Goal: Information Seeking & Learning: Learn about a topic

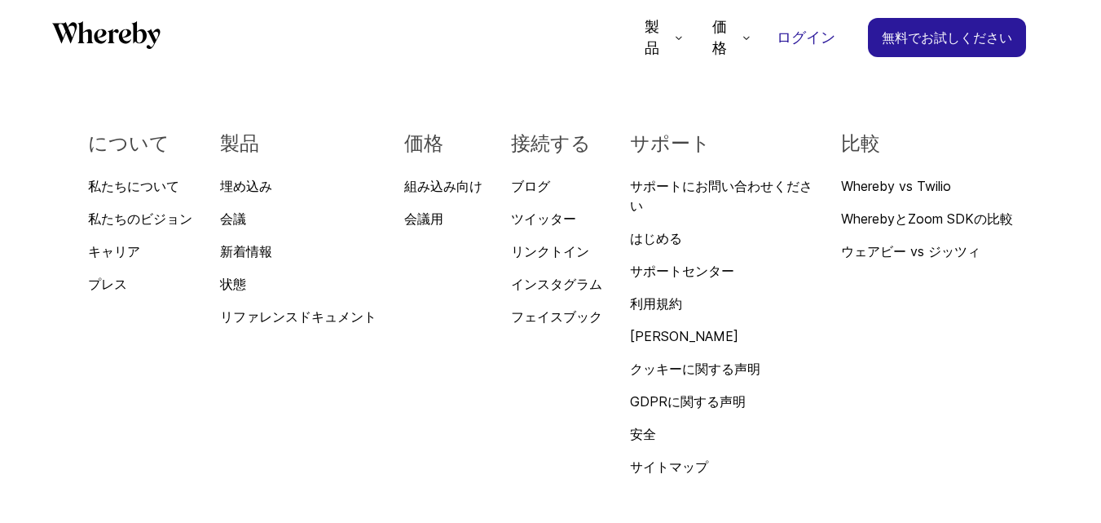
scroll to position [5809, 0]
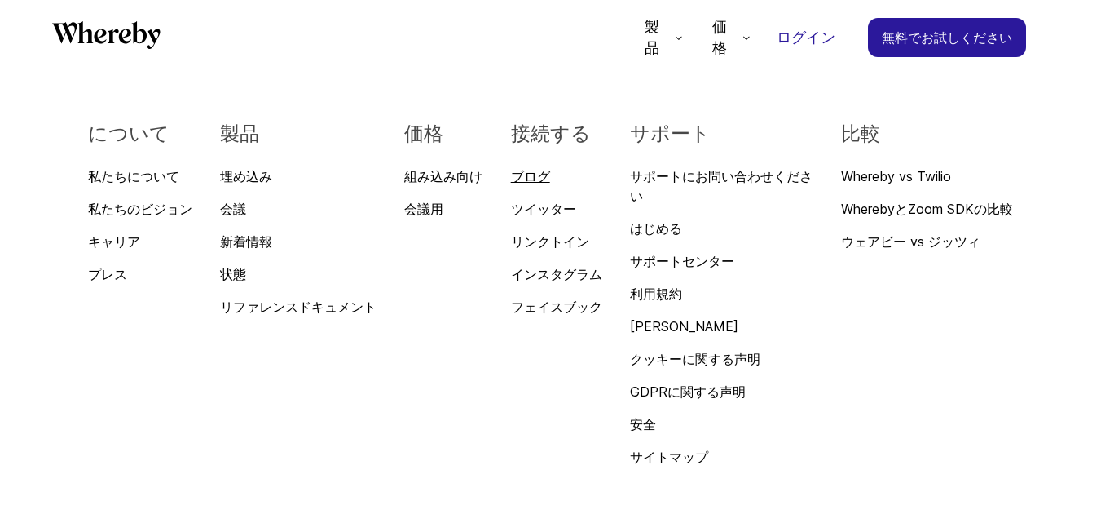
click at [541, 168] on font "ブログ" at bounding box center [530, 176] width 39 height 16
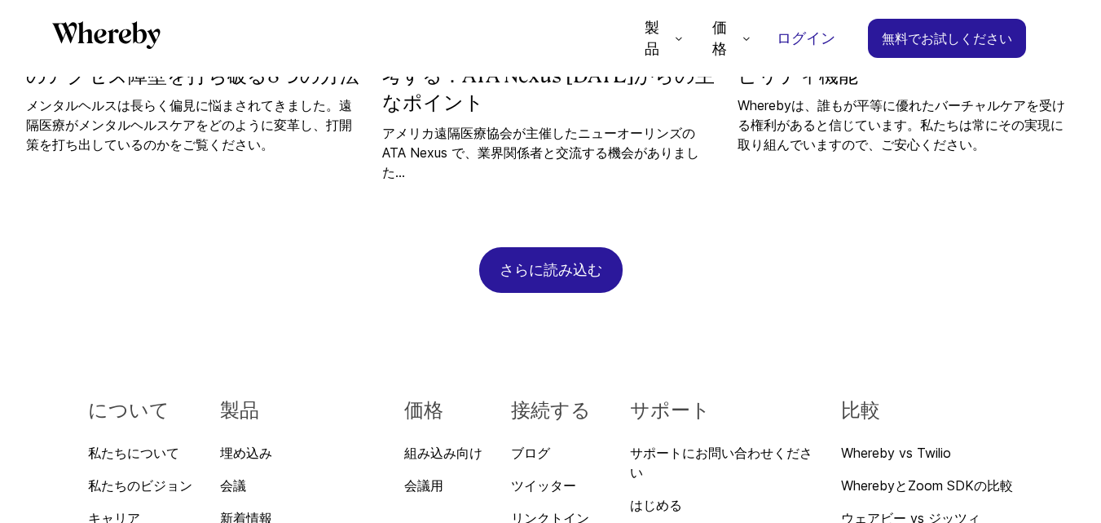
scroll to position [1757, 0]
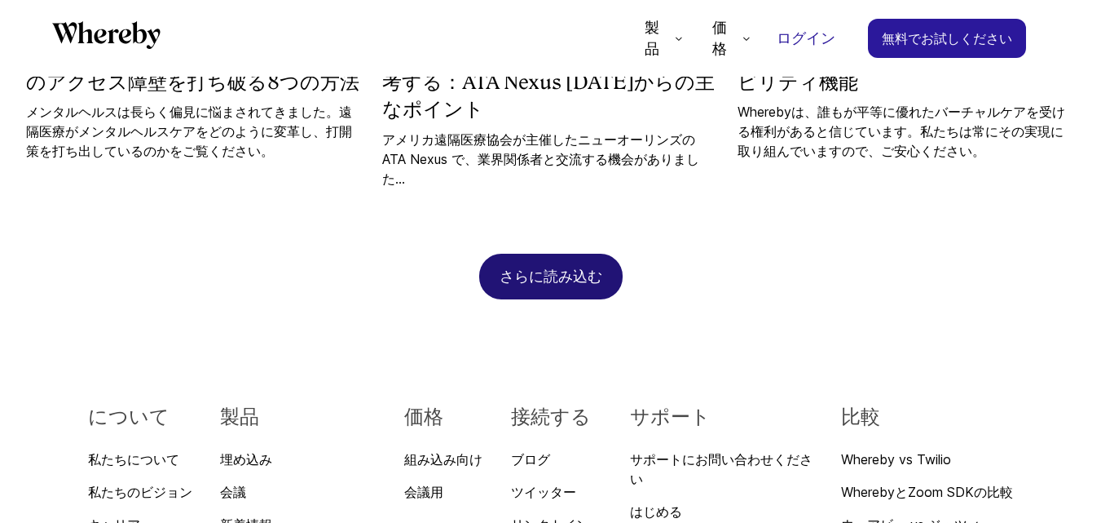
click at [554, 267] on font "さらに読み込む" at bounding box center [551, 275] width 103 height 17
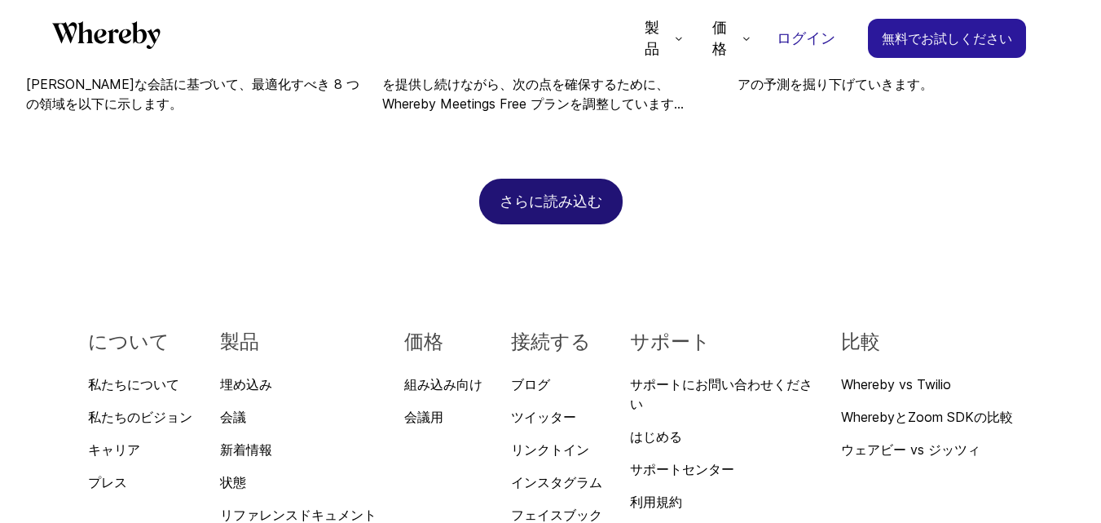
scroll to position [2654, 0]
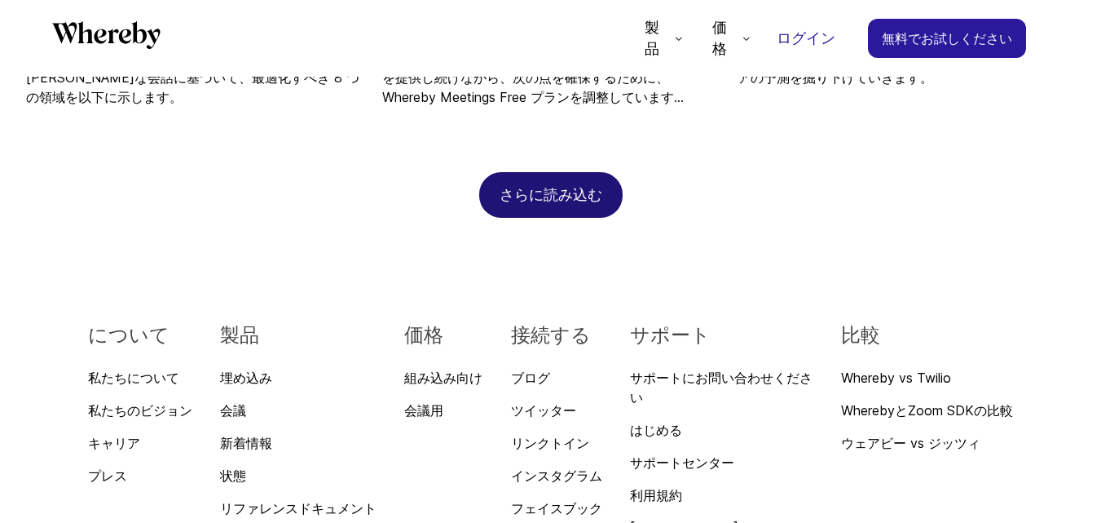
click at [558, 173] on div "さらに読み込む" at bounding box center [551, 195] width 103 height 44
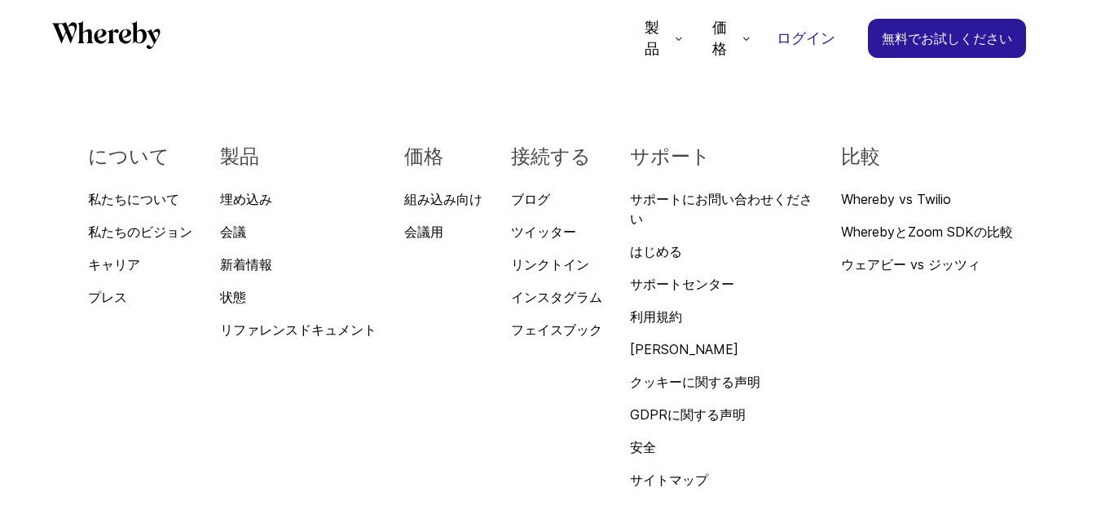
scroll to position [3387, 0]
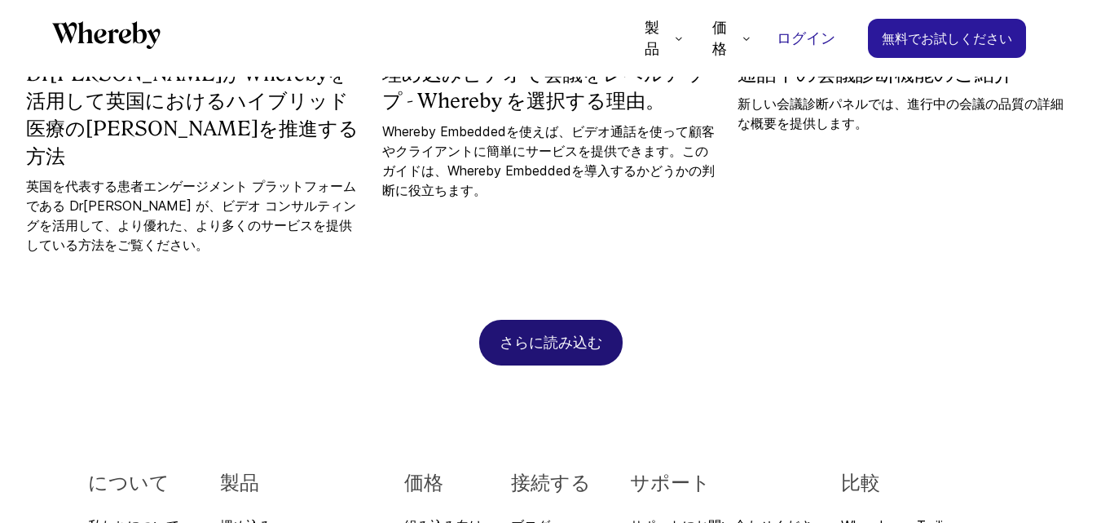
click at [567, 333] on font "さらに読み込む" at bounding box center [551, 341] width 103 height 17
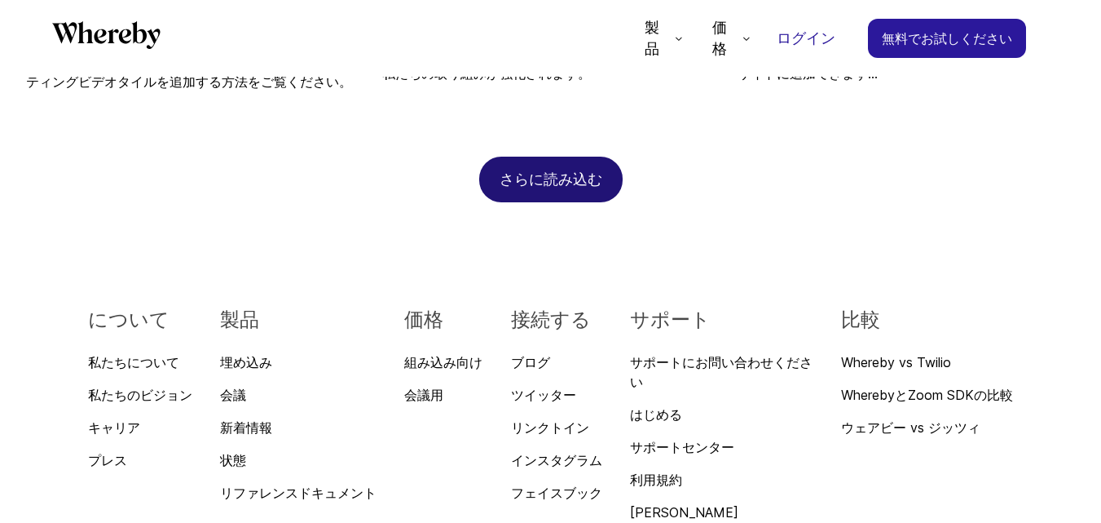
scroll to position [4202, 0]
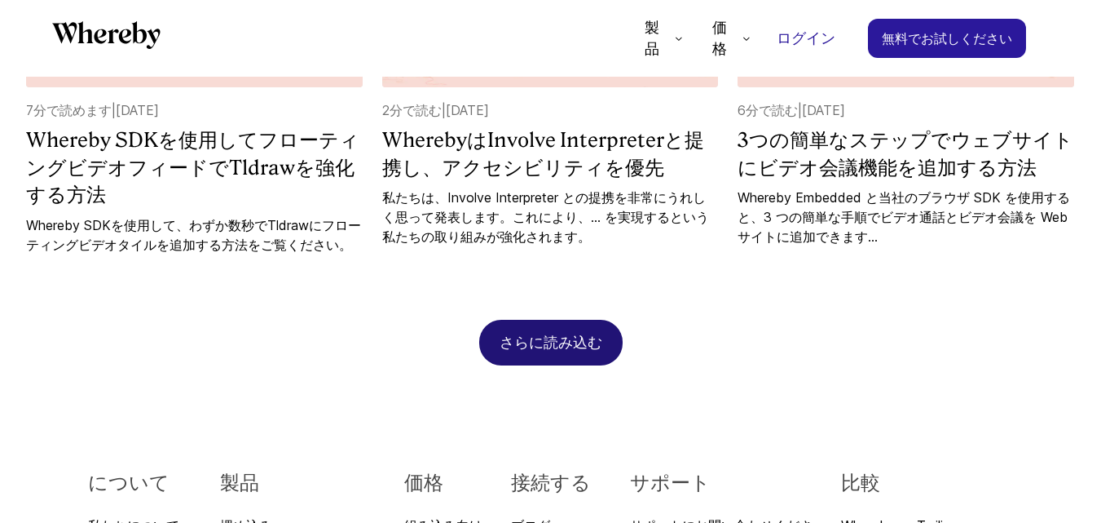
click at [576, 333] on font "さらに読み込む" at bounding box center [551, 341] width 103 height 17
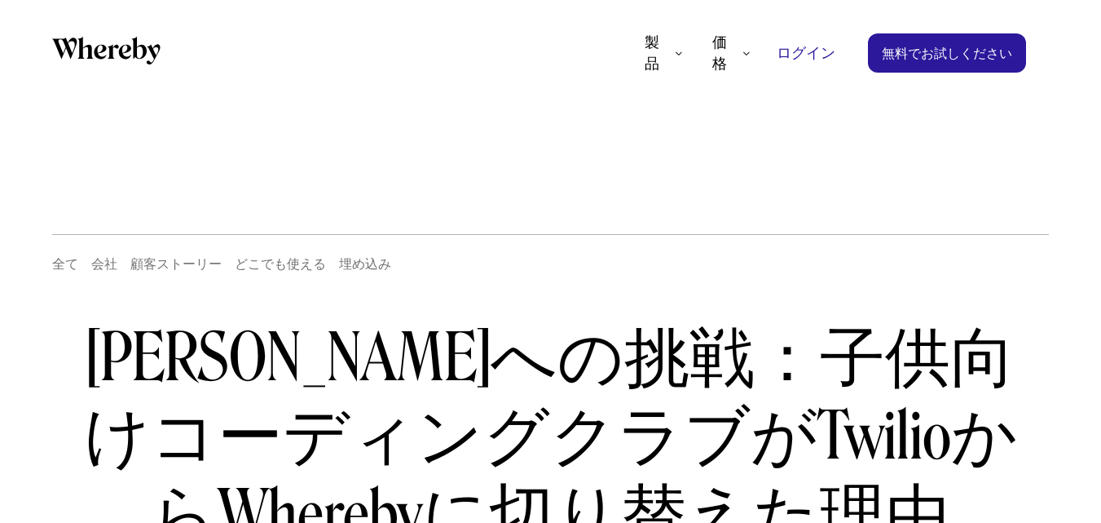
scroll to position [314, 0]
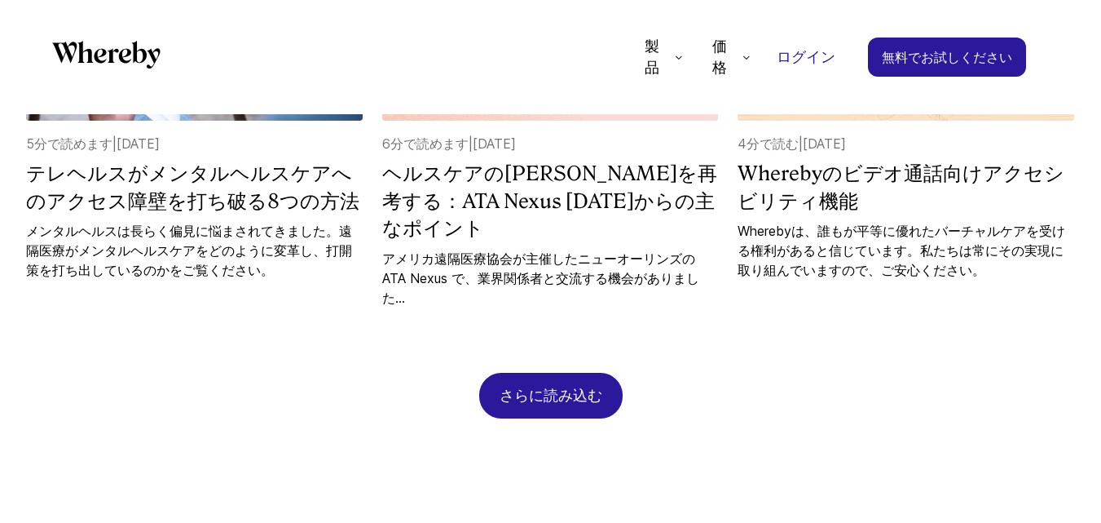
scroll to position [1596, 0]
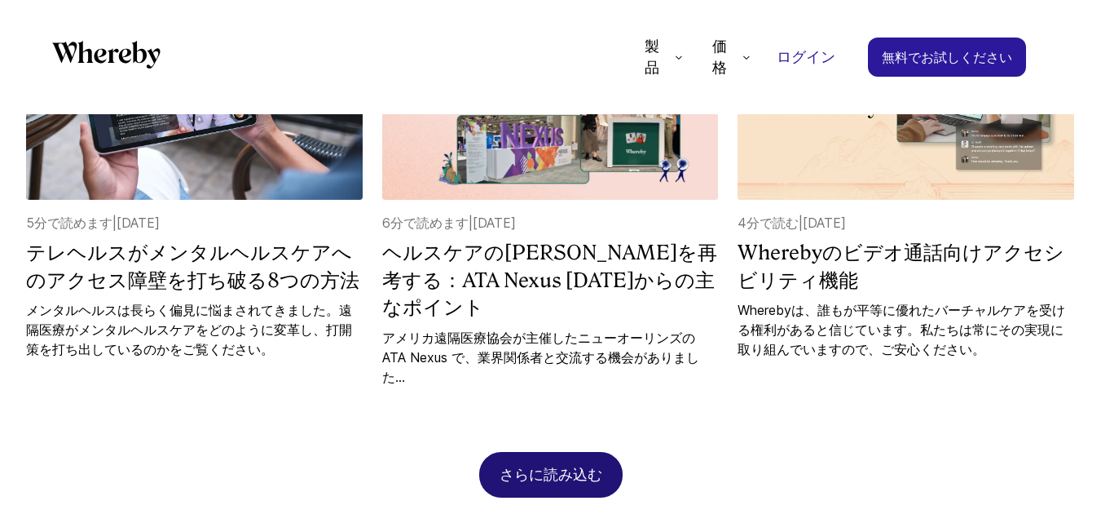
click at [539, 452] on div "さらに読み込む" at bounding box center [551, 474] width 103 height 44
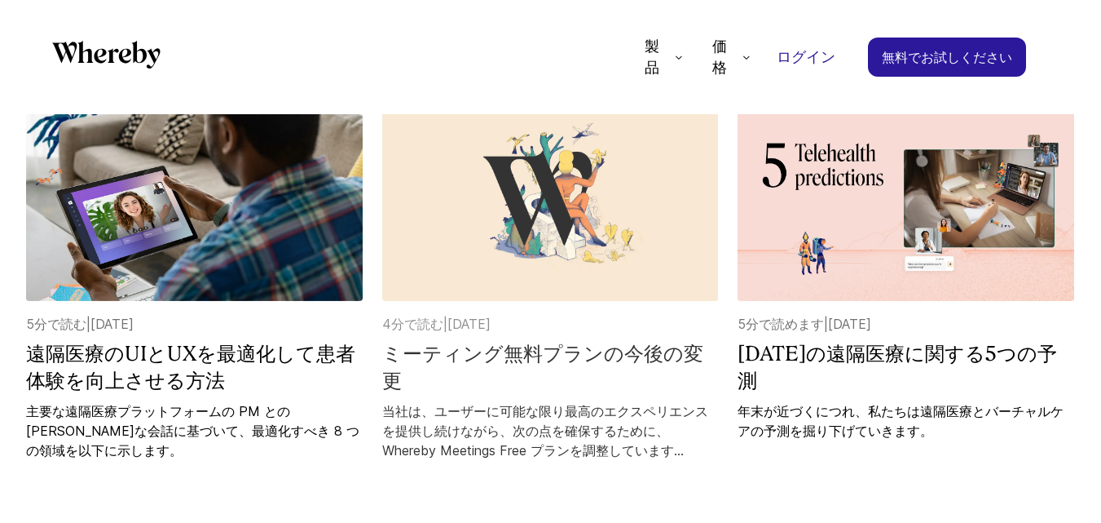
scroll to position [2330, 0]
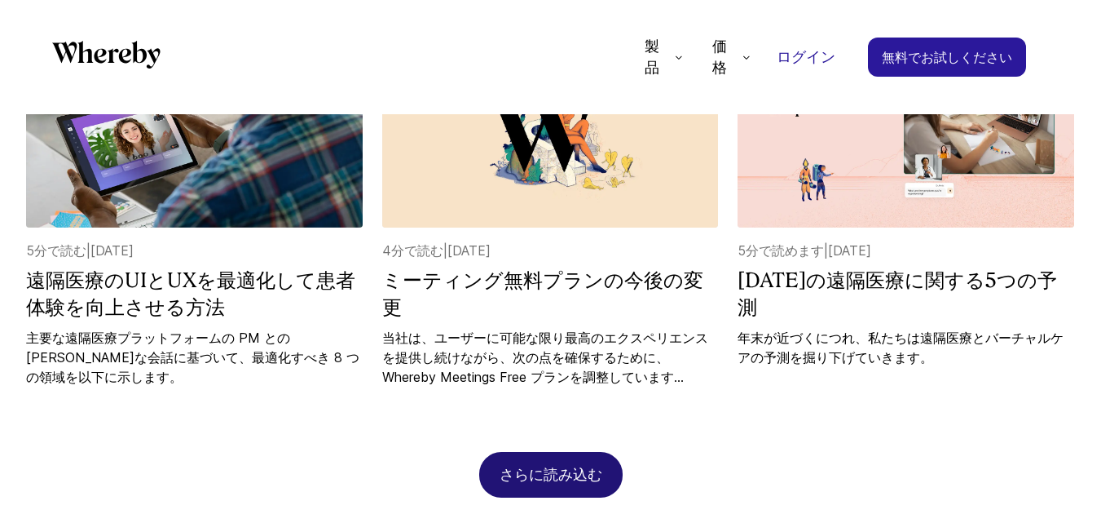
click at [564, 452] on div "さらに読み込む" at bounding box center [551, 474] width 103 height 44
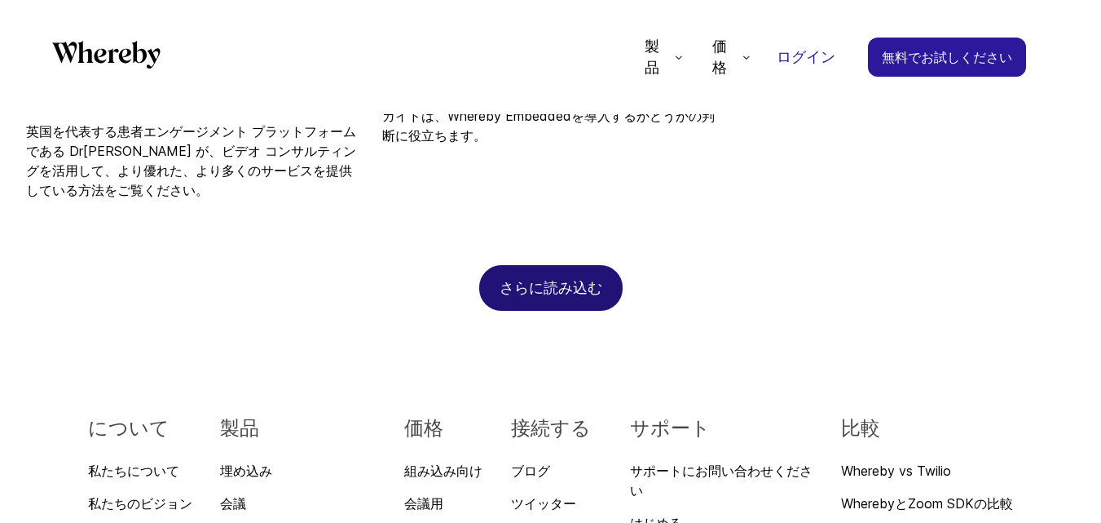
scroll to position [3471, 0]
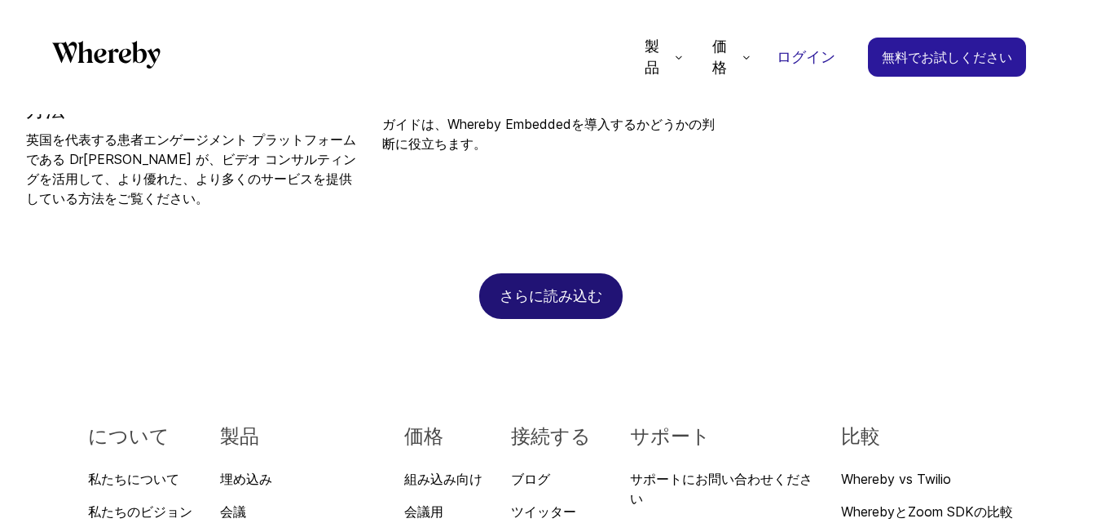
click at [568, 287] on font "さらに読み込む" at bounding box center [551, 295] width 103 height 17
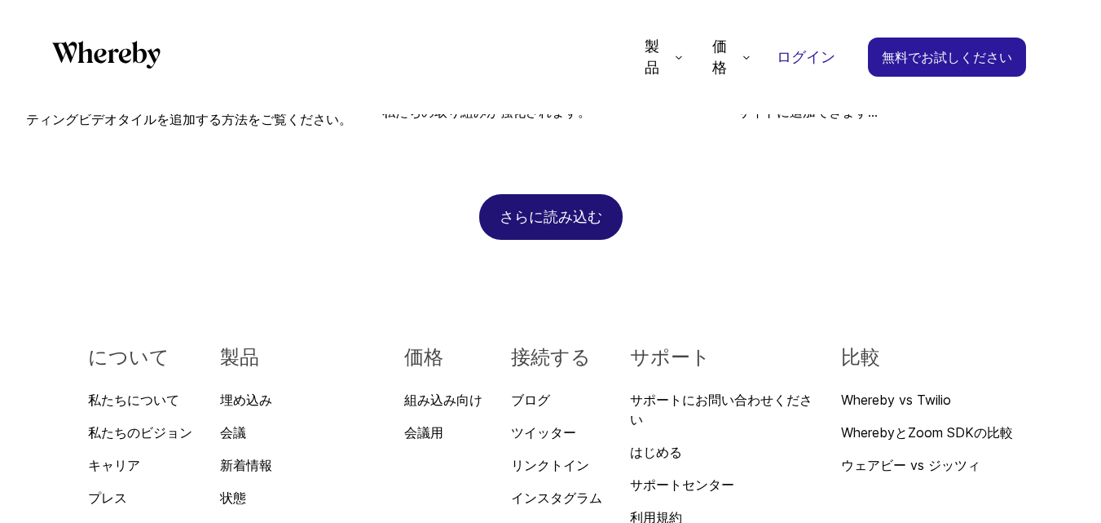
scroll to position [4368, 0]
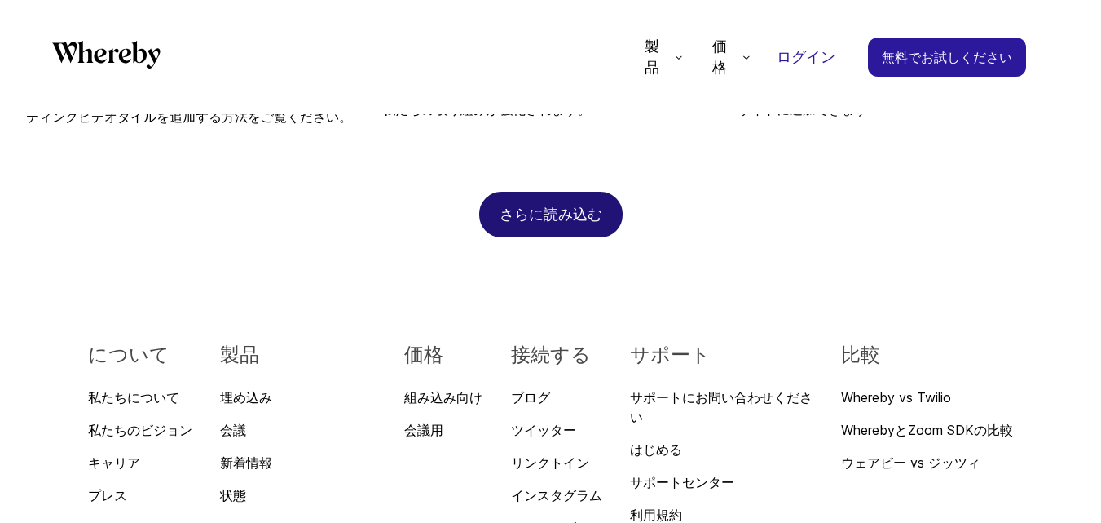
click at [590, 205] on font "さらに読み込む" at bounding box center [551, 213] width 103 height 17
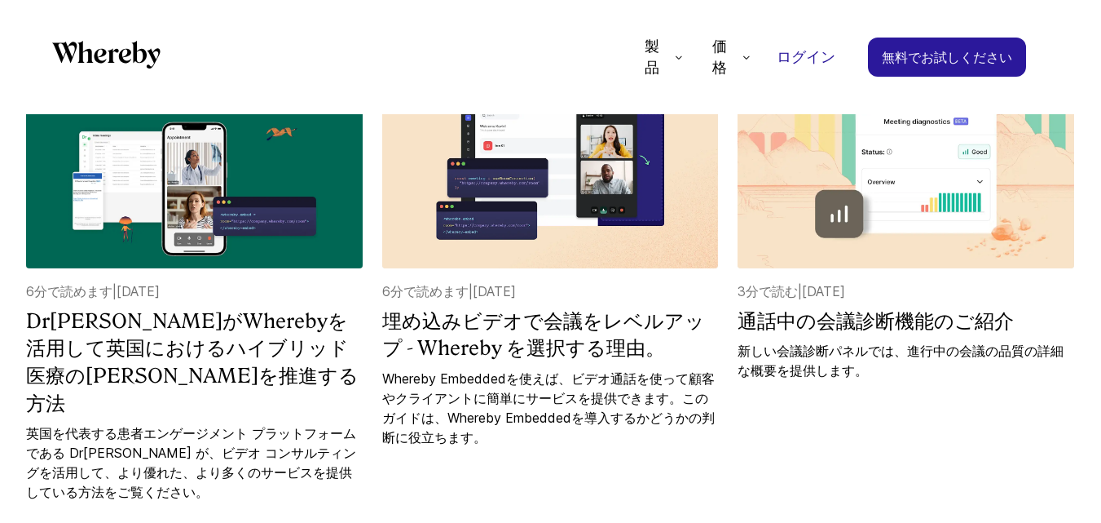
scroll to position [2989, 0]
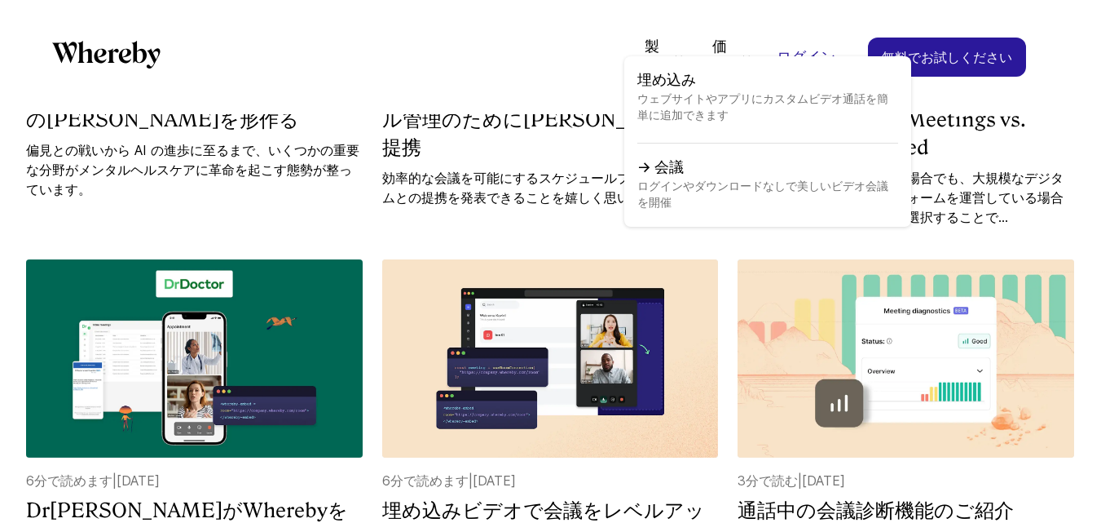
click at [667, 158] on font "会議" at bounding box center [669, 166] width 29 height 17
